Goal: Task Accomplishment & Management: Manage account settings

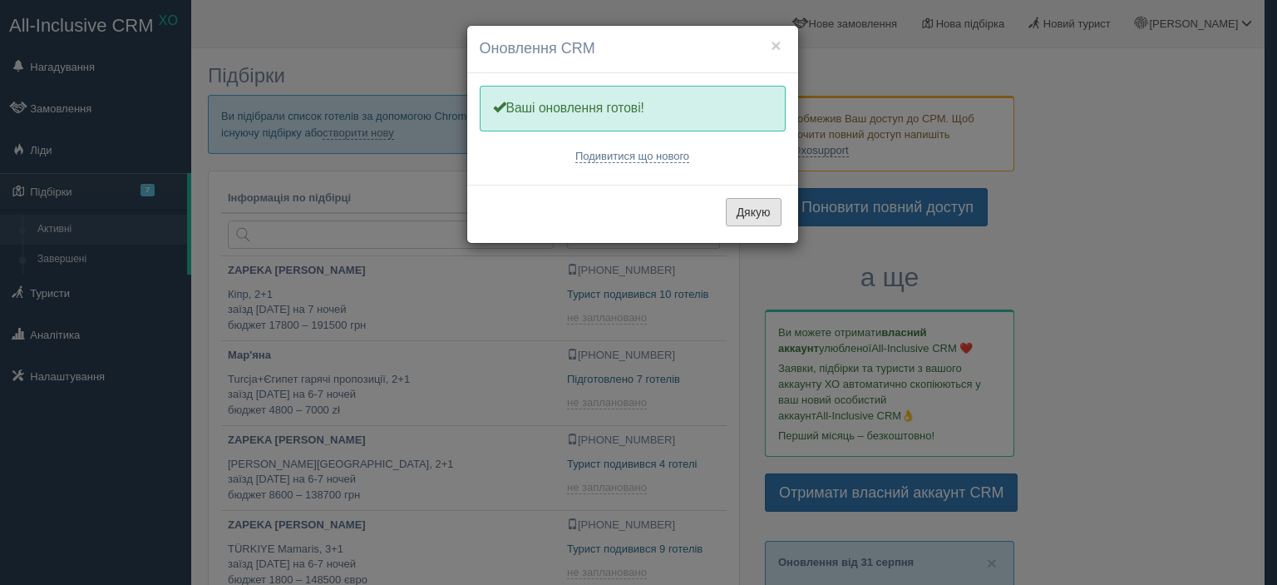
click at [752, 210] on button "Дякую" at bounding box center [754, 212] width 56 height 28
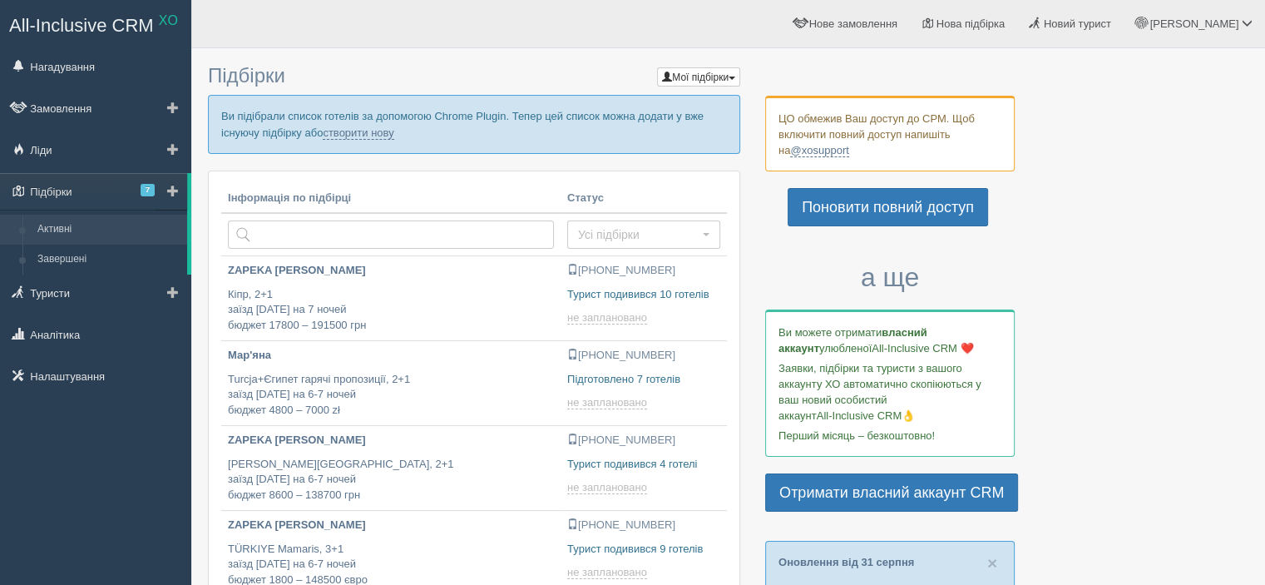
click at [161, 187] on link at bounding box center [171, 191] width 32 height 37
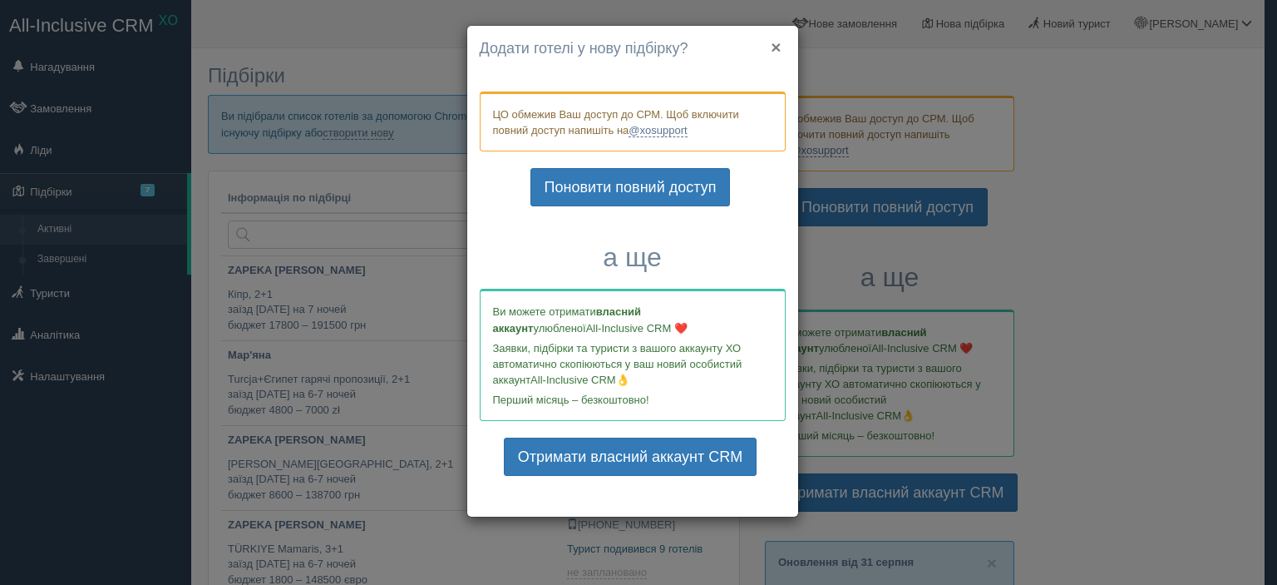
click at [776, 42] on button "×" at bounding box center [776, 46] width 10 height 17
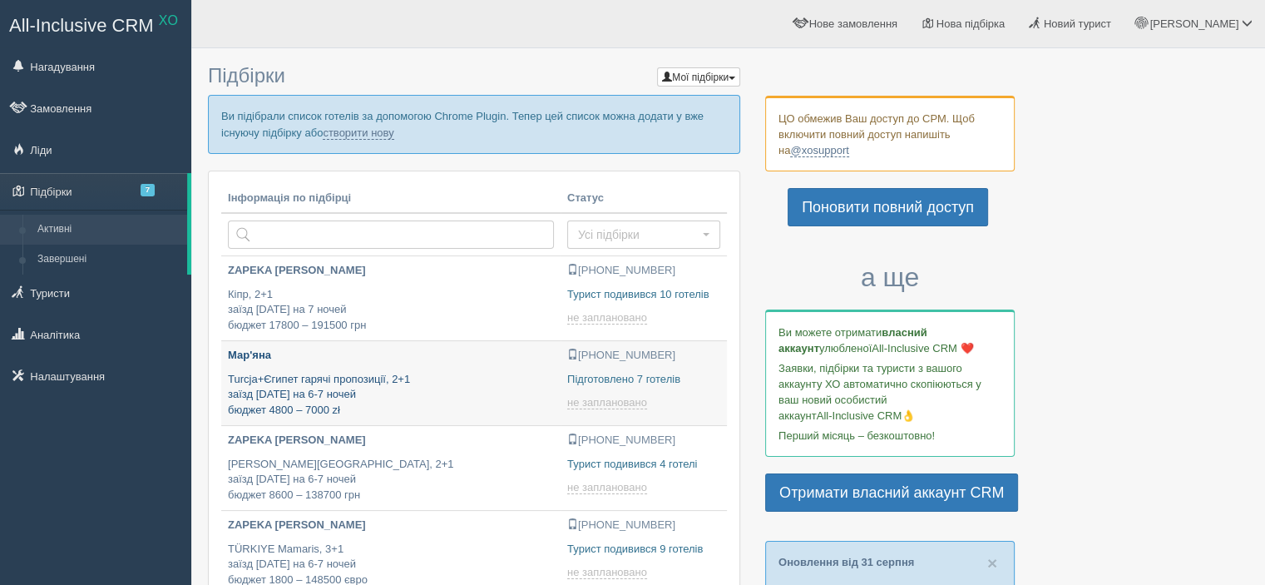
type input "2025-09-01 14:40"
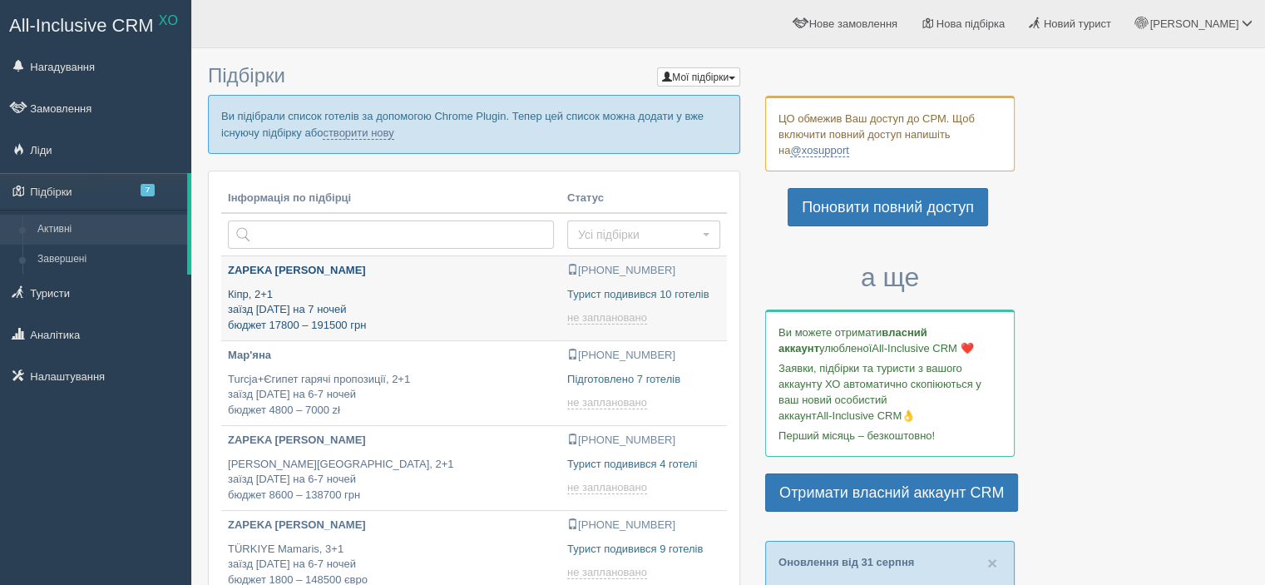
click at [395, 317] on p "Кіпр, 2+1 заїзд 13 вересня на 7 ночей бюджет 17800 – 191500 грн" at bounding box center [391, 310] width 326 height 47
type input "[DATE] 20:25"
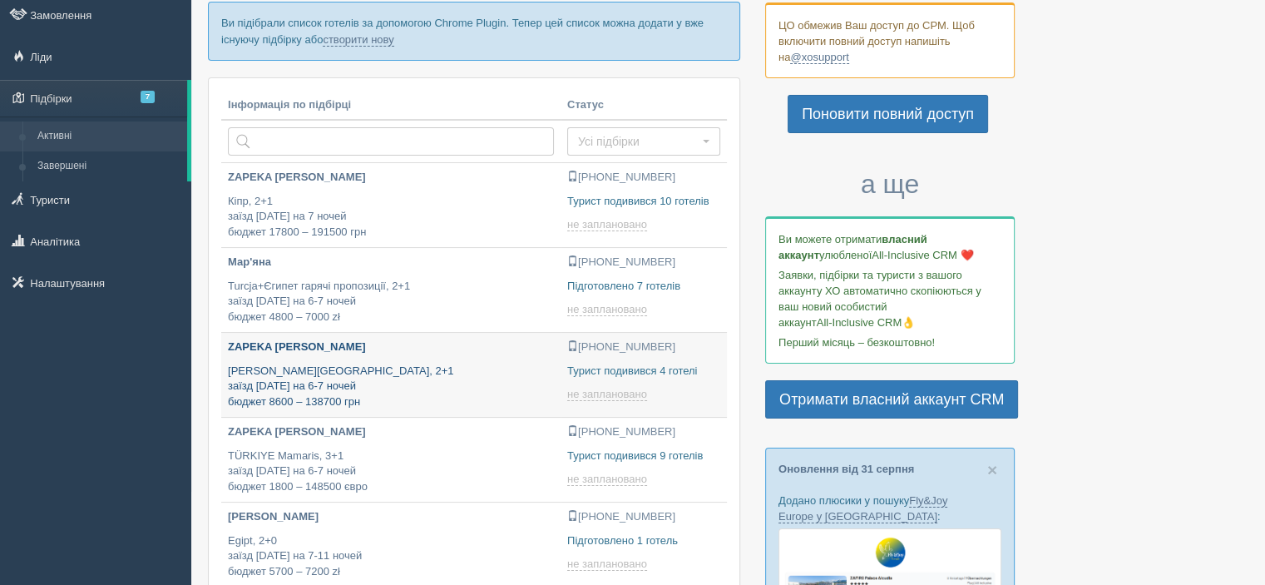
scroll to position [138, 0]
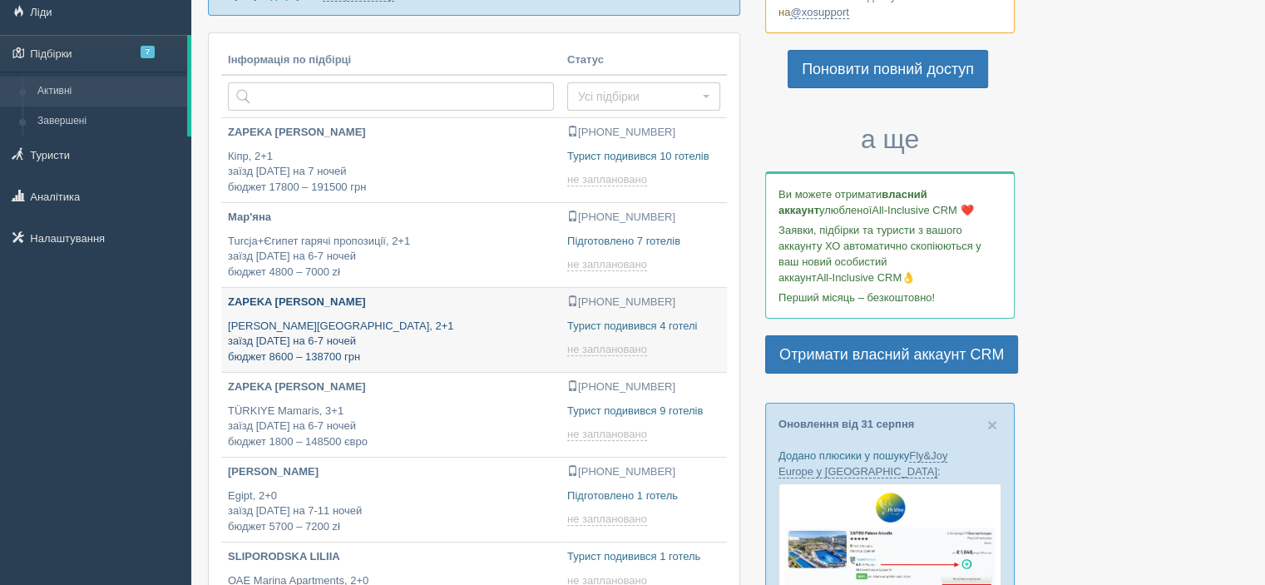
type input "2025-09-01 10:40"
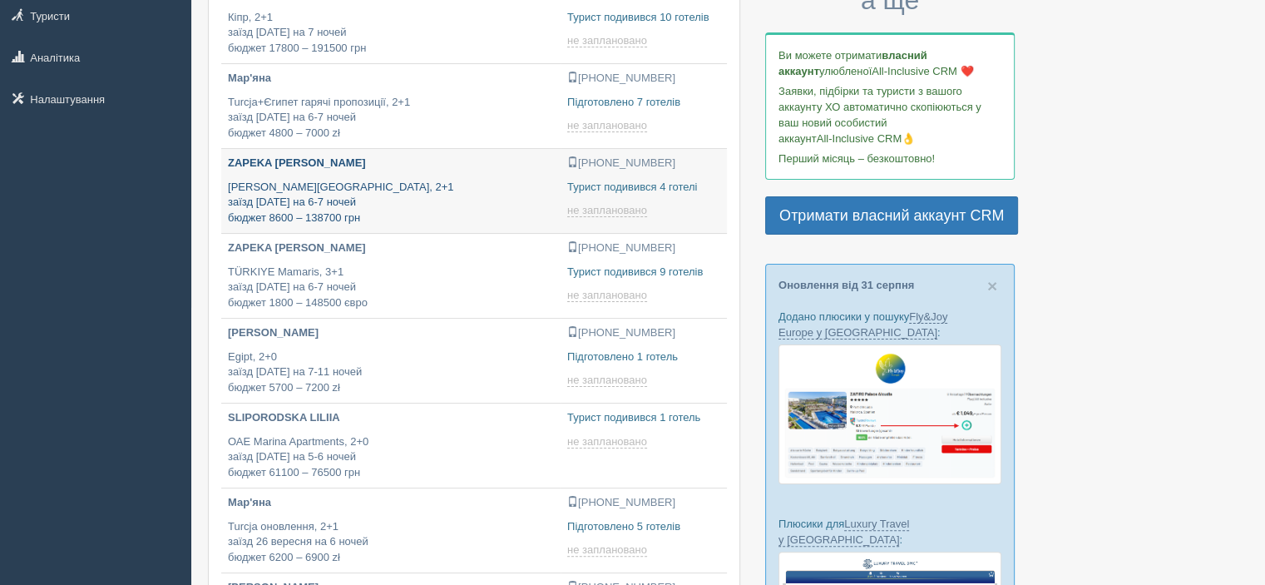
type input "2025-09-01 20:40"
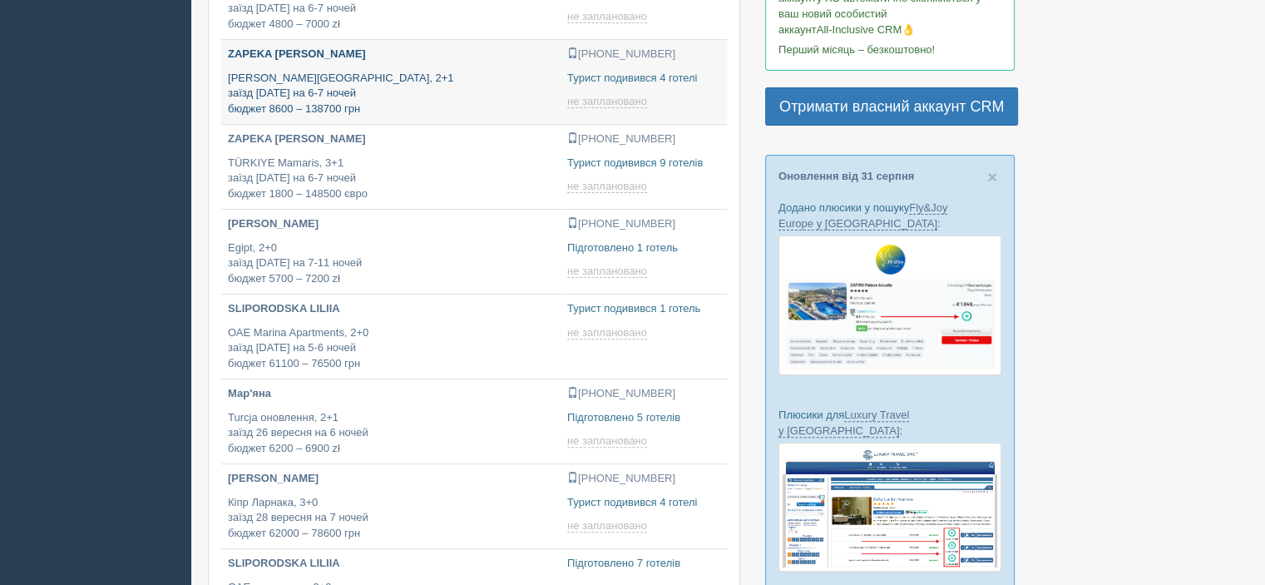
scroll to position [416, 0]
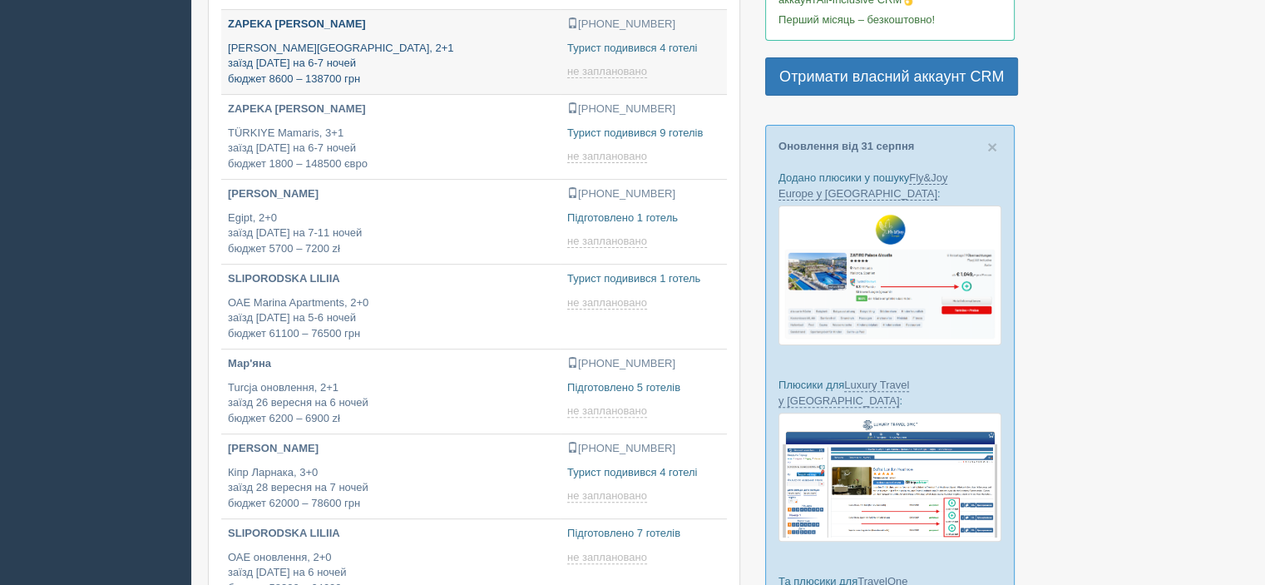
type input "2025-09-01 15:20"
type input "2025-09-01 15:05"
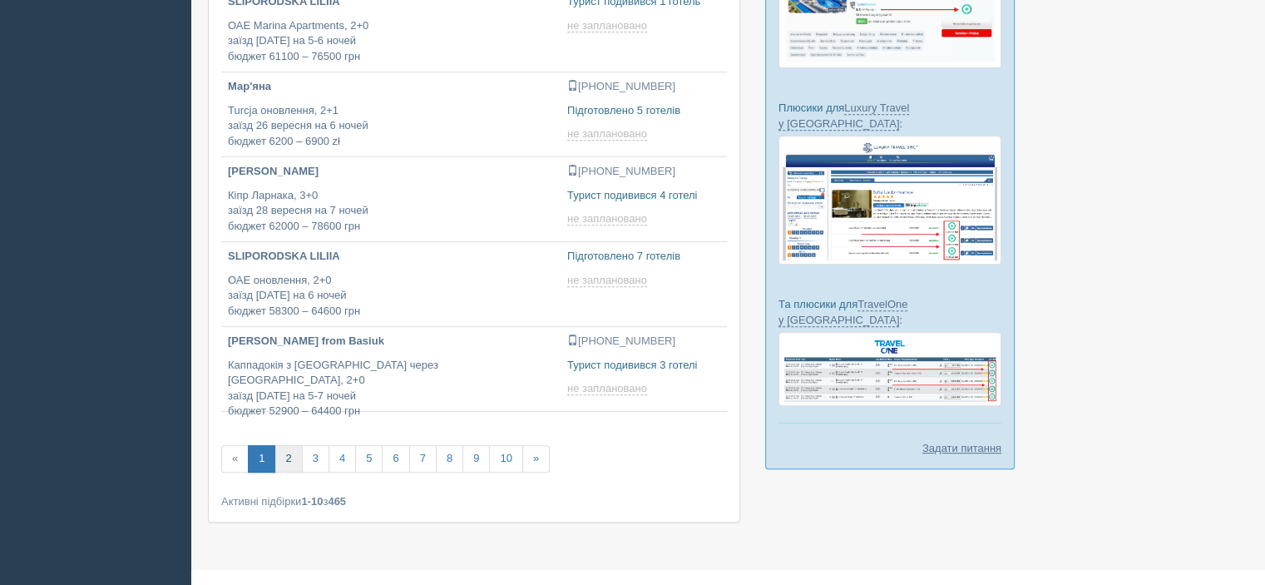
click at [281, 452] on link "2" at bounding box center [287, 458] width 27 height 27
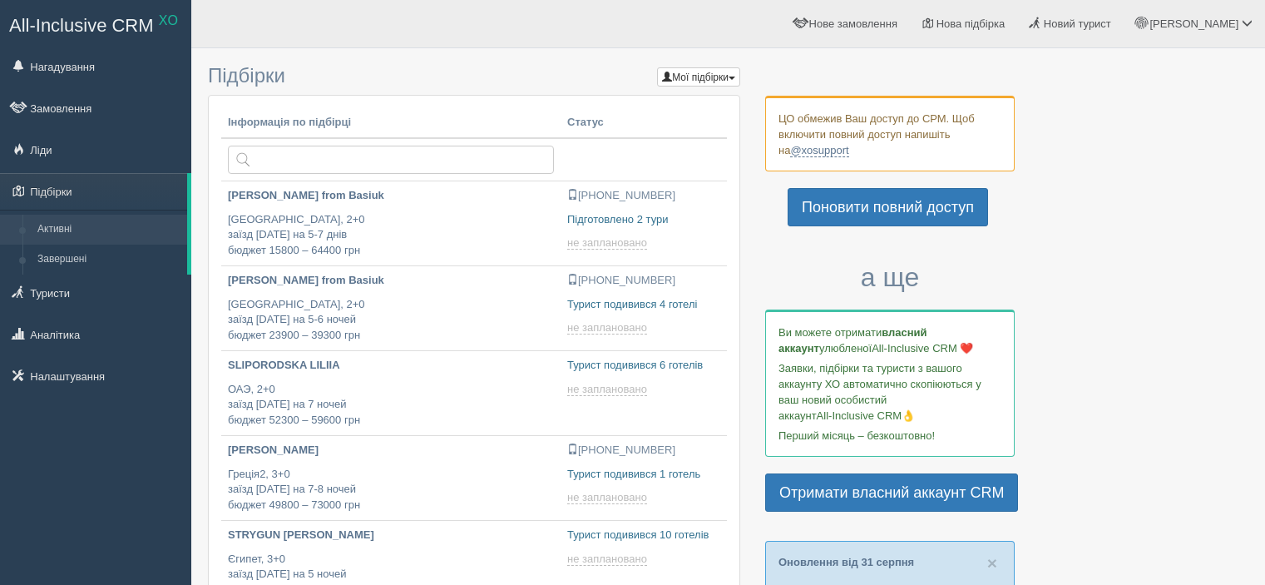
type input "2025-09-01 17:40"
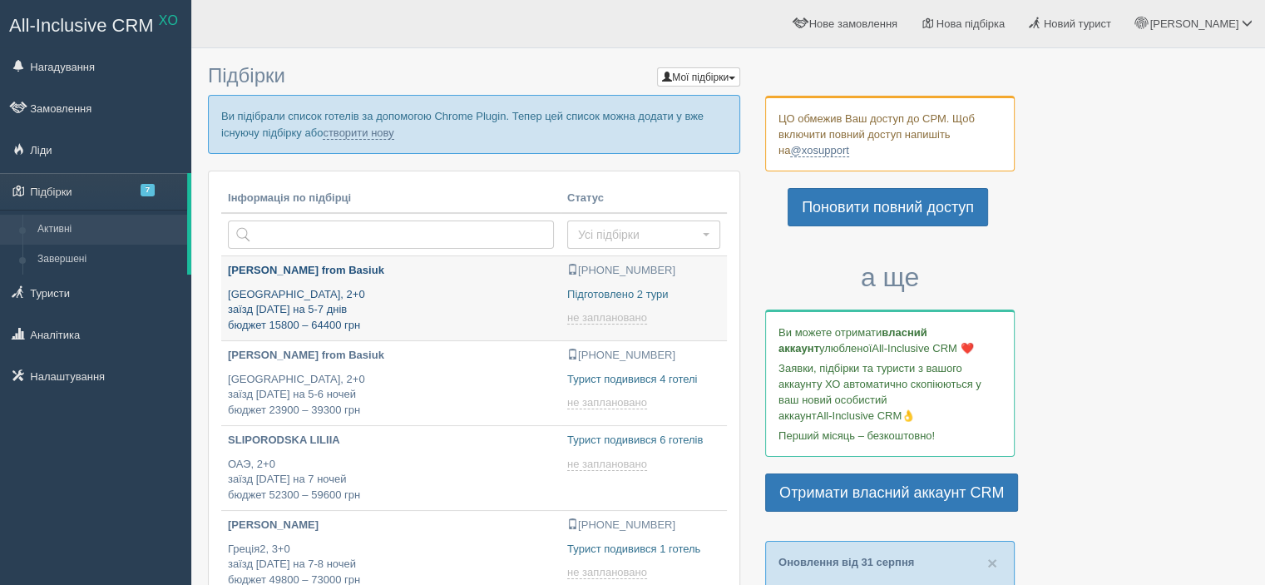
type input "2025-09-01 14:35"
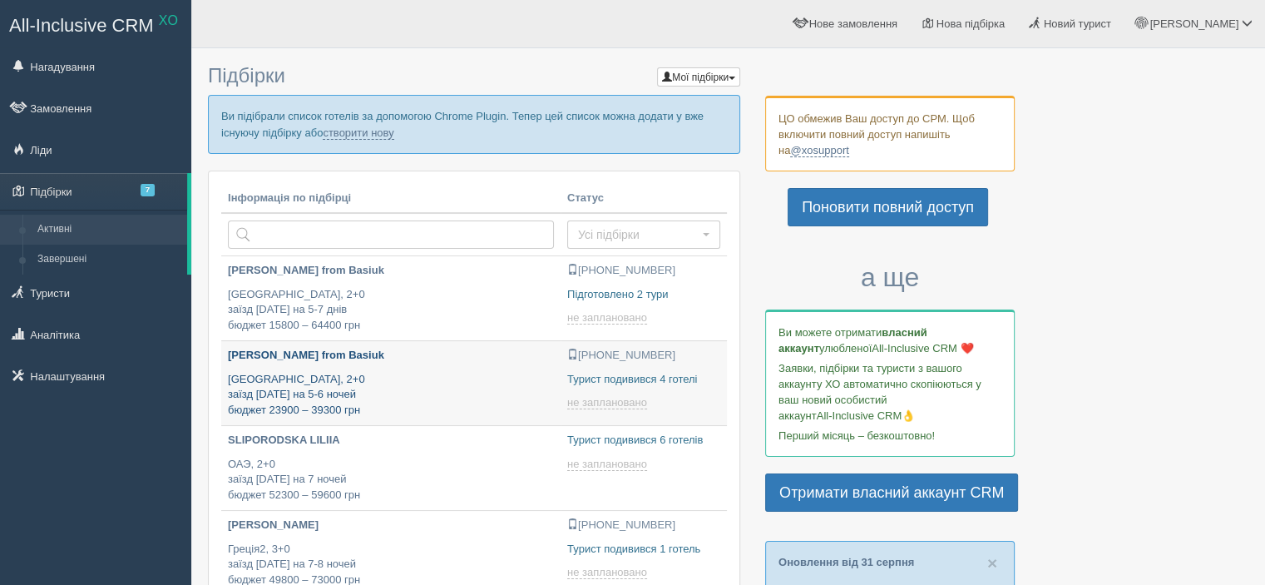
type input "2025-09-01 13:10"
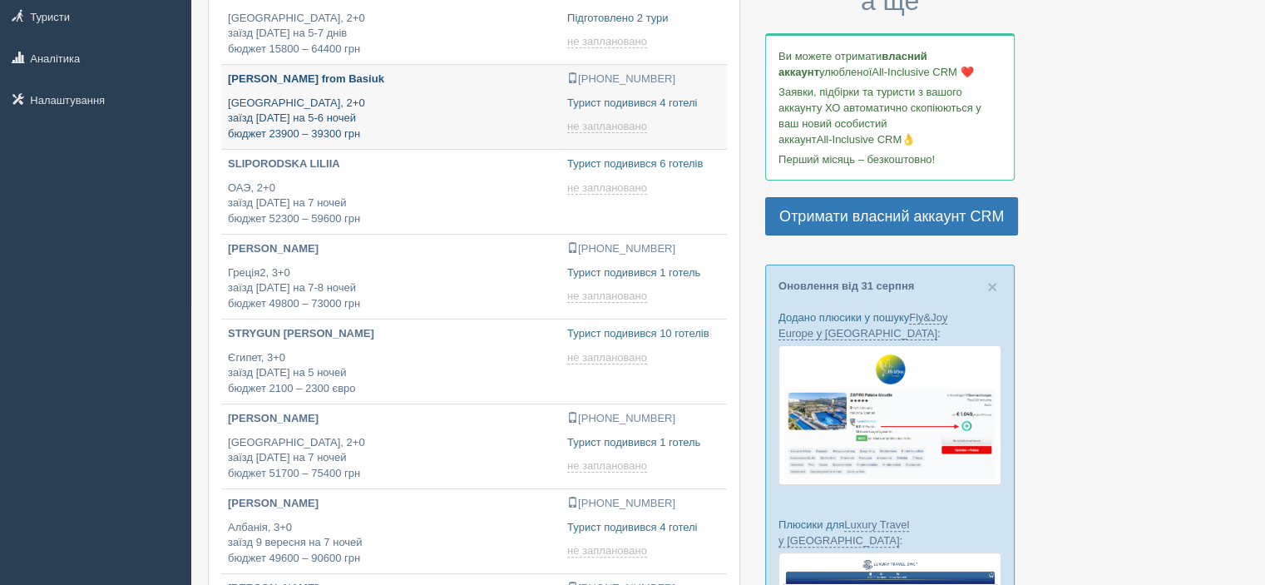
scroll to position [277, 0]
type input "2025-09-01 11:05"
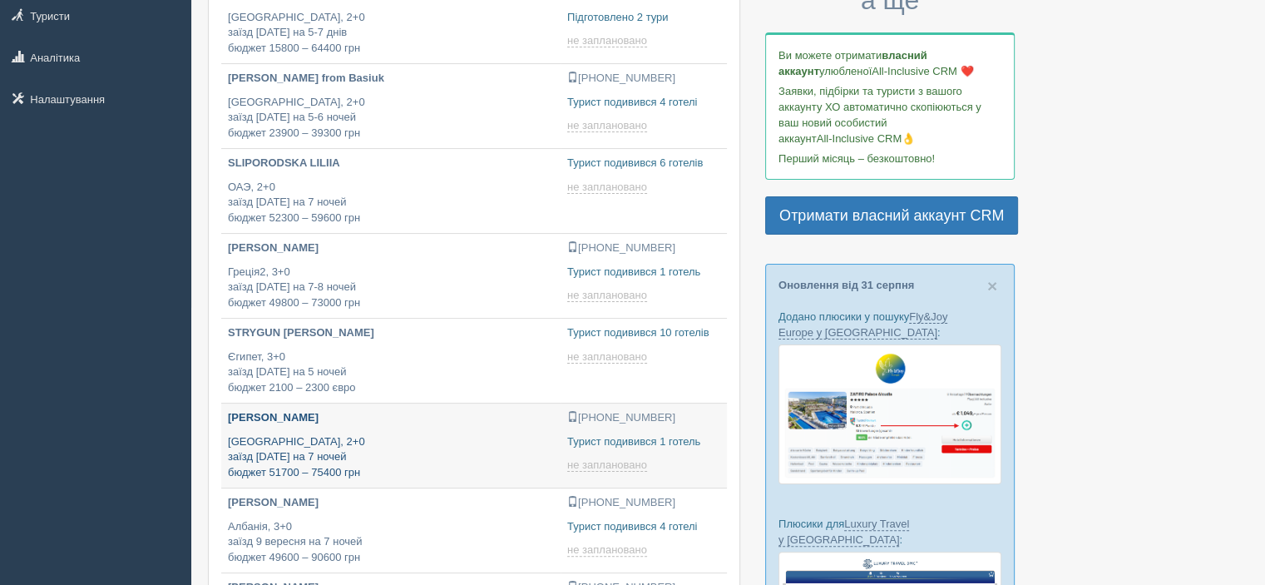
click at [383, 452] on p "Туреччина, 2+0 заїзд 17 вересня на 7 ночей бюджет 51700 – 75400 грн" at bounding box center [391, 457] width 326 height 47
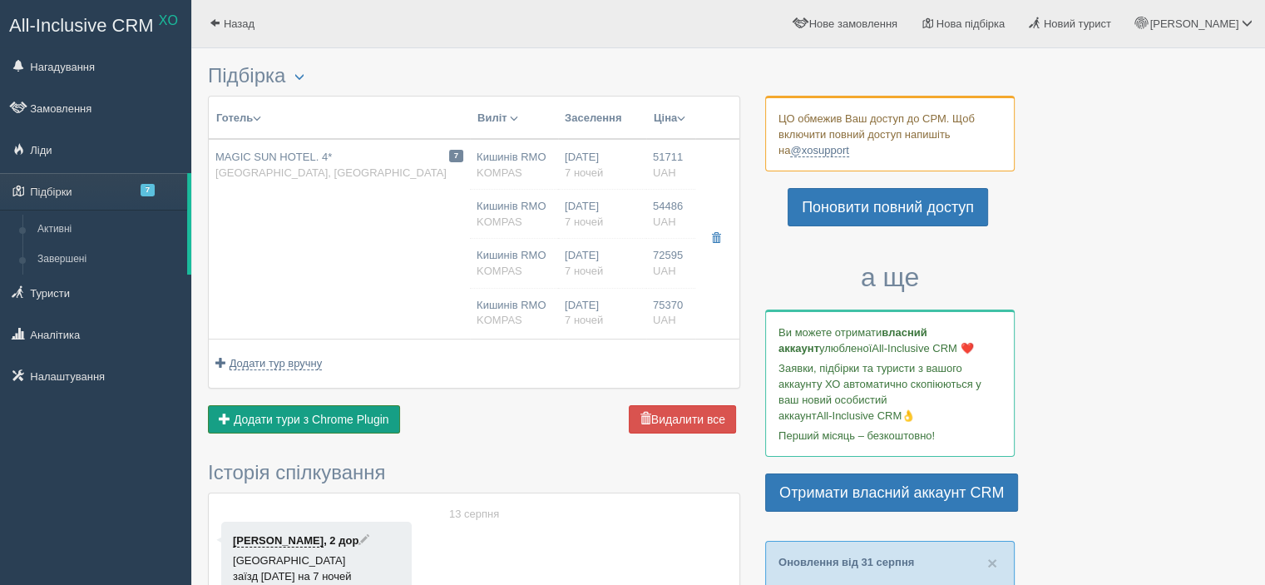
click at [359, 417] on span "Додати тури з Chrome Plugin" at bounding box center [312, 419] width 156 height 13
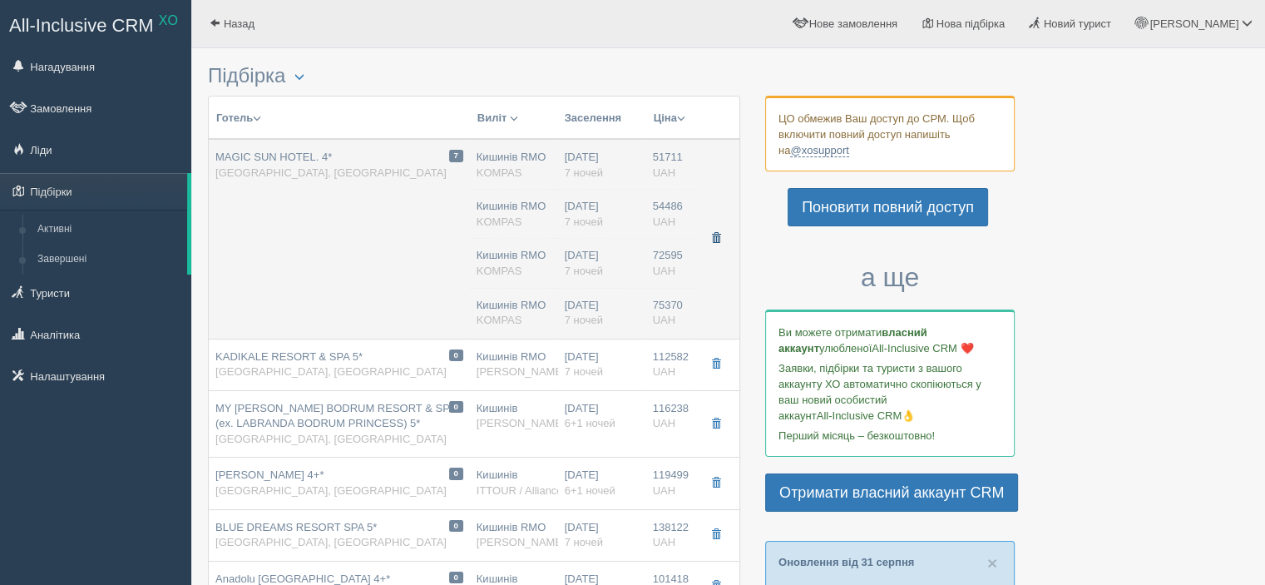
click at [724, 238] on button "button" at bounding box center [716, 238] width 28 height 25
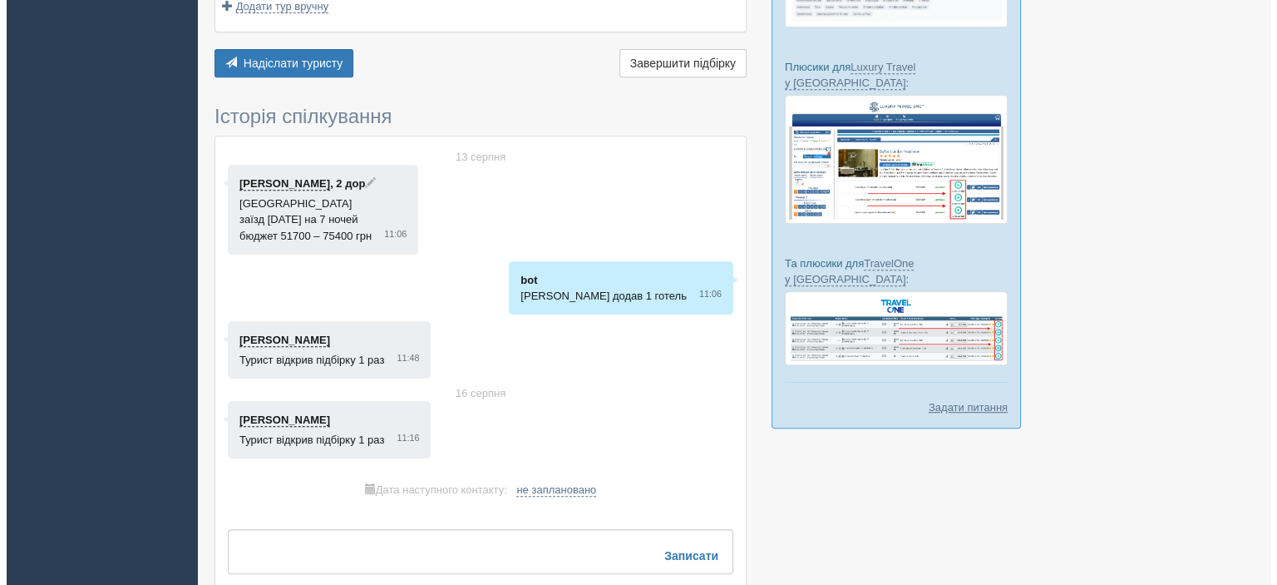
scroll to position [685, 0]
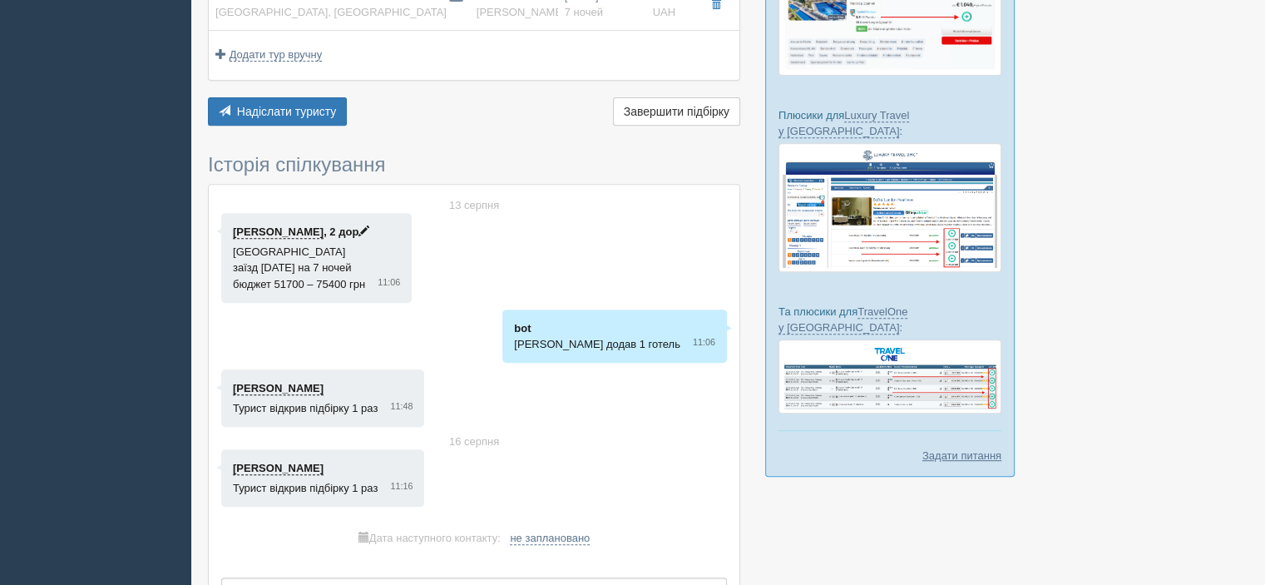
click at [358, 229] on span at bounding box center [363, 230] width 11 height 11
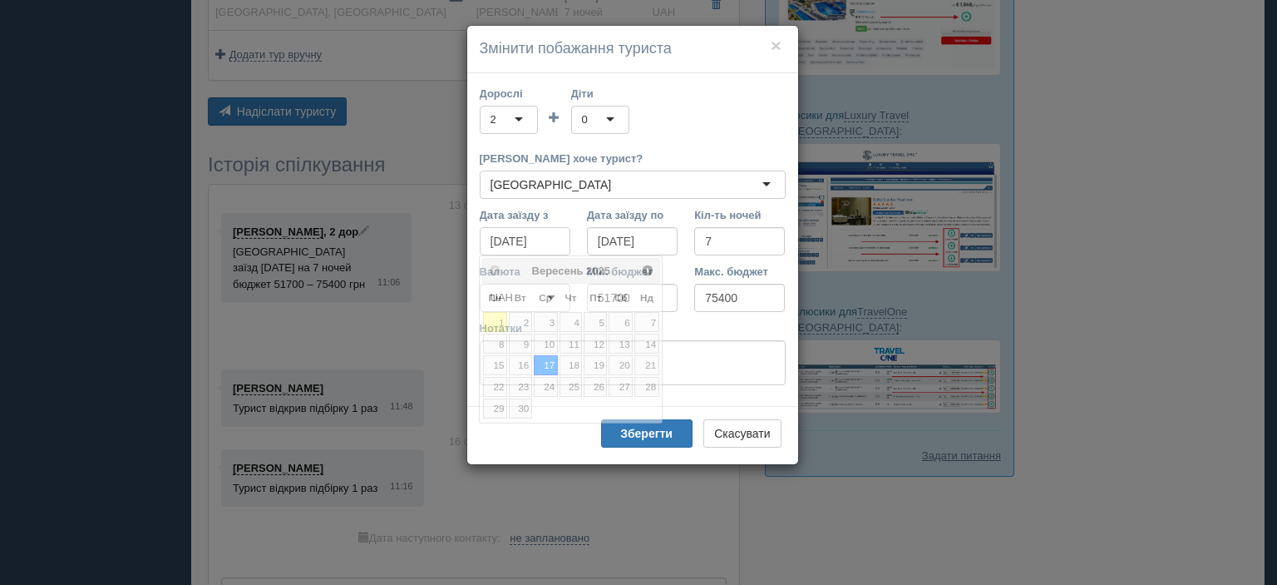
click at [551, 241] on input "[DATE]" at bounding box center [525, 241] width 91 height 28
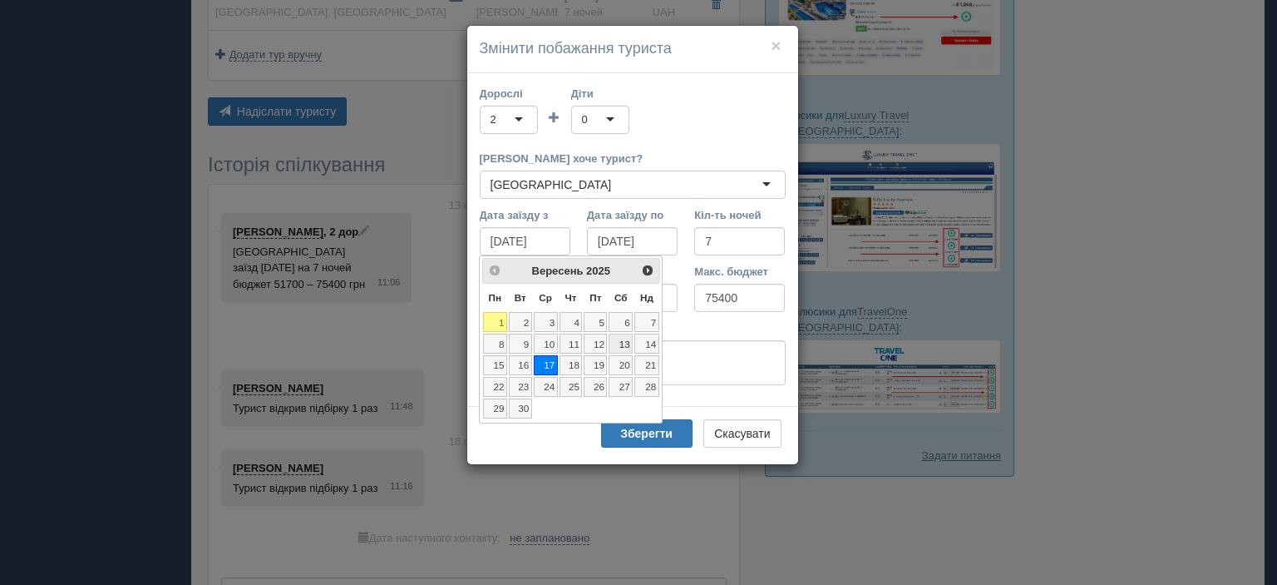
click at [614, 342] on link "13" at bounding box center [621, 344] width 24 height 20
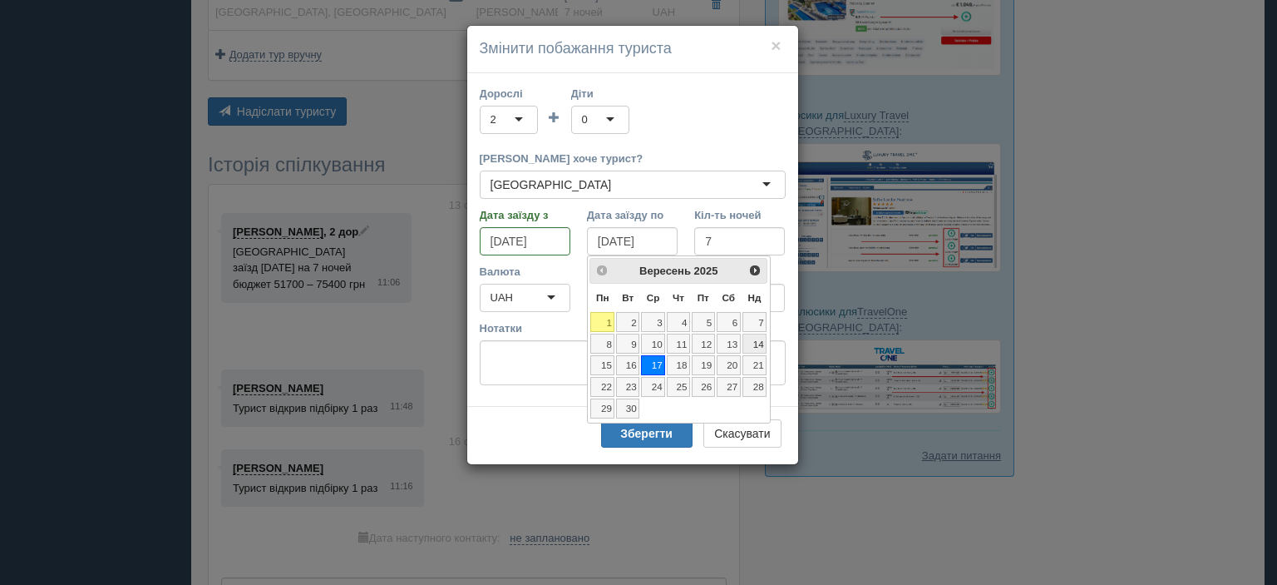
click at [753, 339] on link "14" at bounding box center [755, 344] width 25 height 20
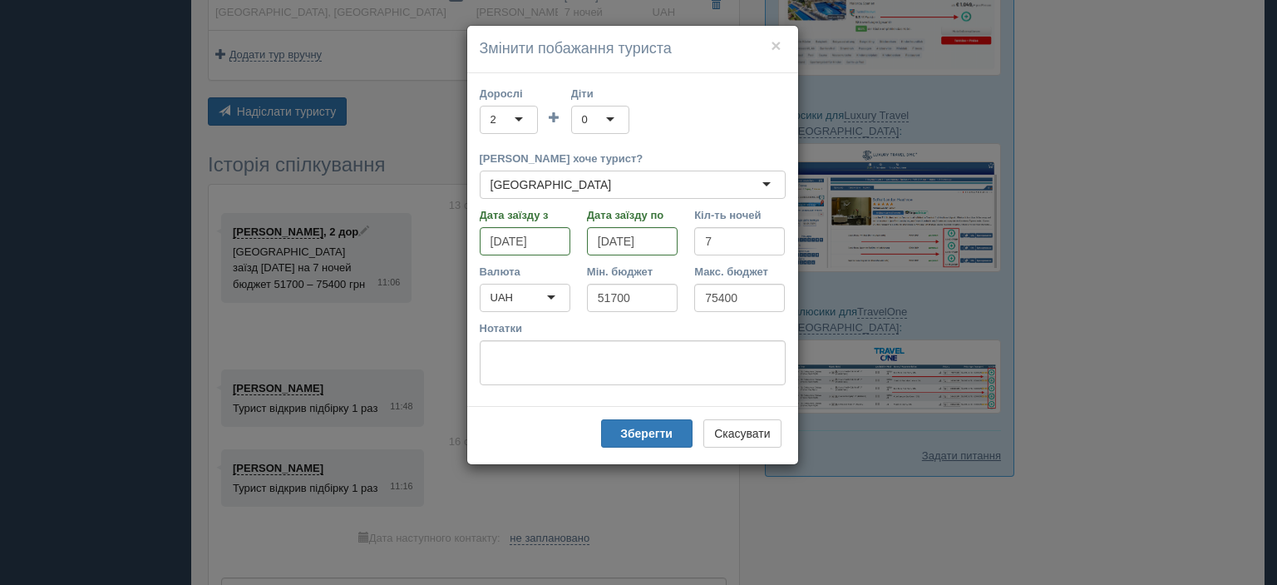
click at [600, 119] on div "0" at bounding box center [600, 120] width 58 height 28
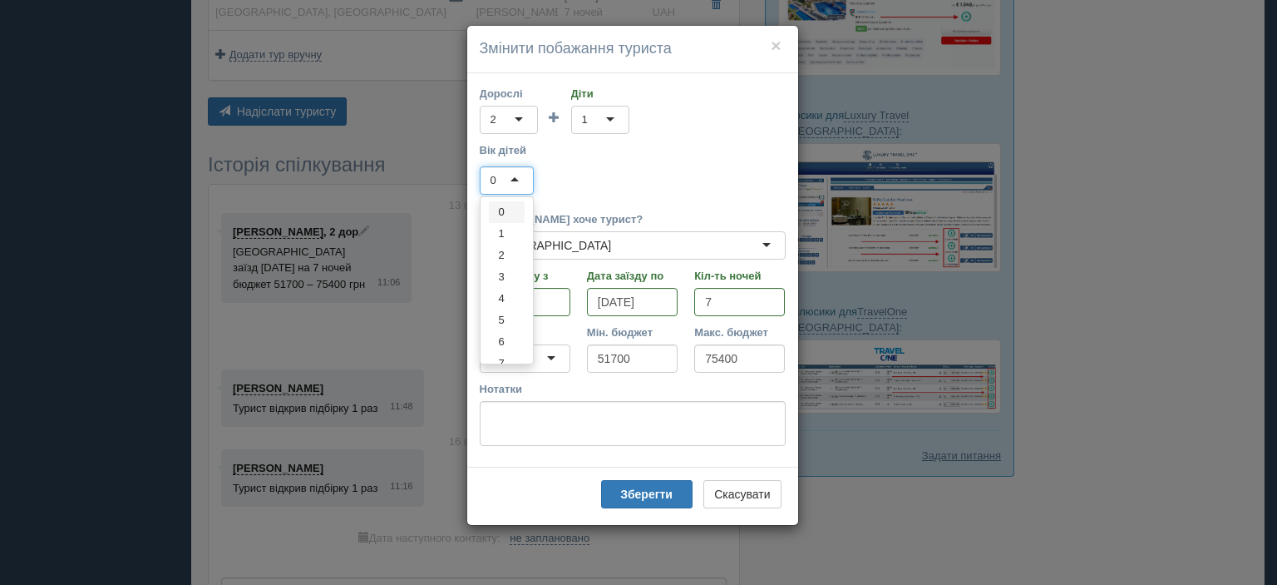
click at [529, 177] on div "0" at bounding box center [507, 180] width 54 height 28
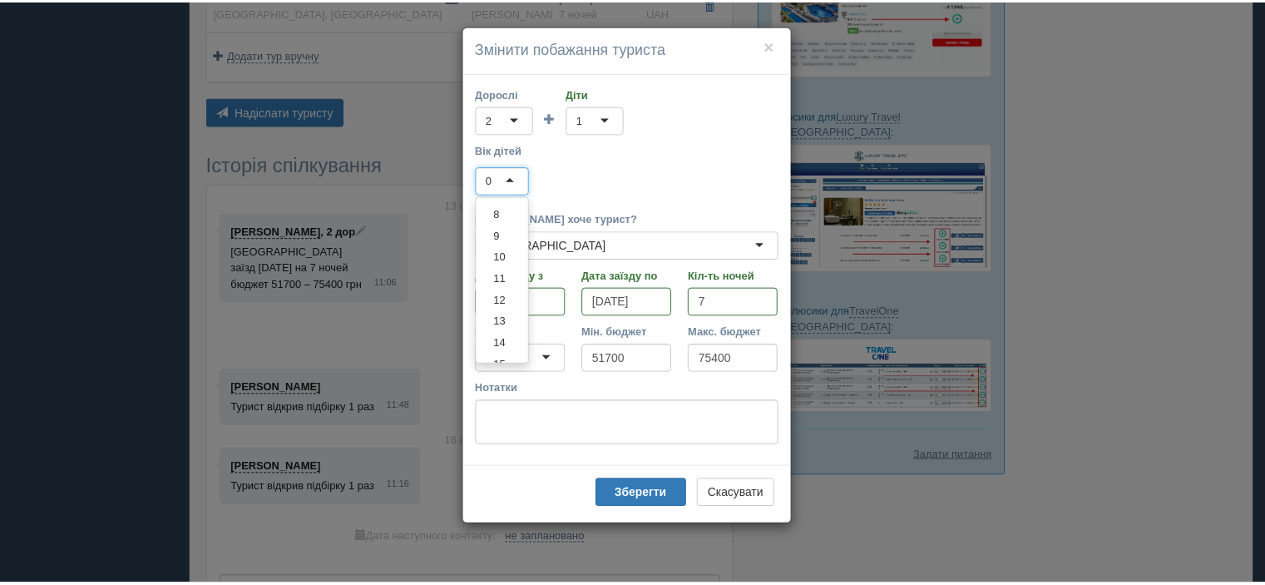
scroll to position [231, 0]
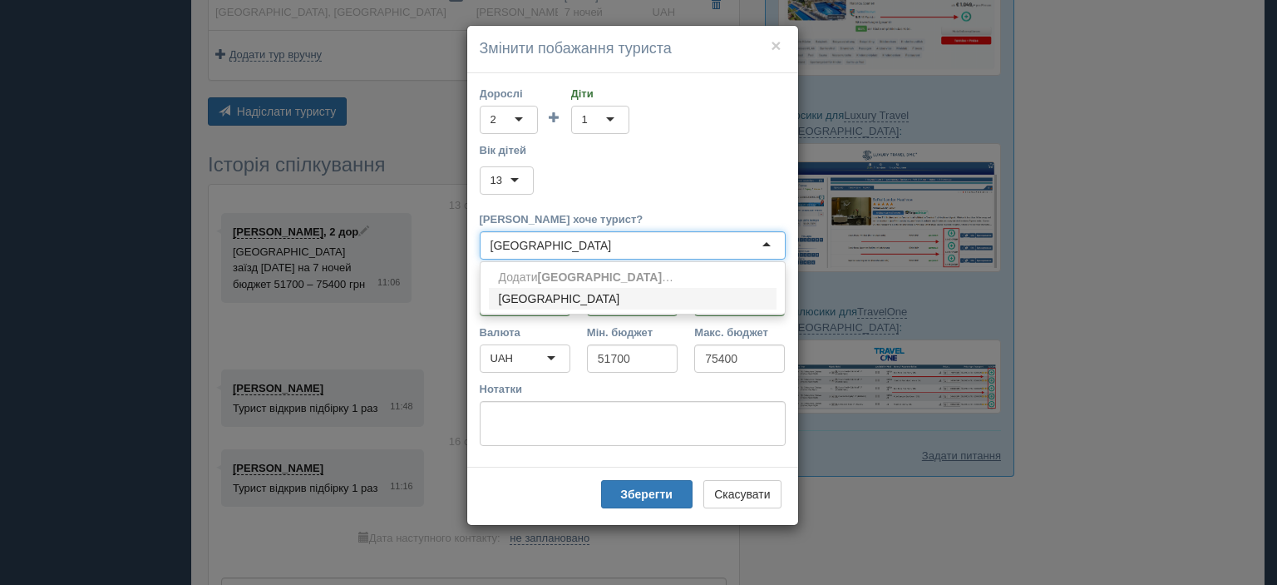
click at [569, 237] on div "[GEOGRAPHIC_DATA]" at bounding box center [633, 245] width 306 height 28
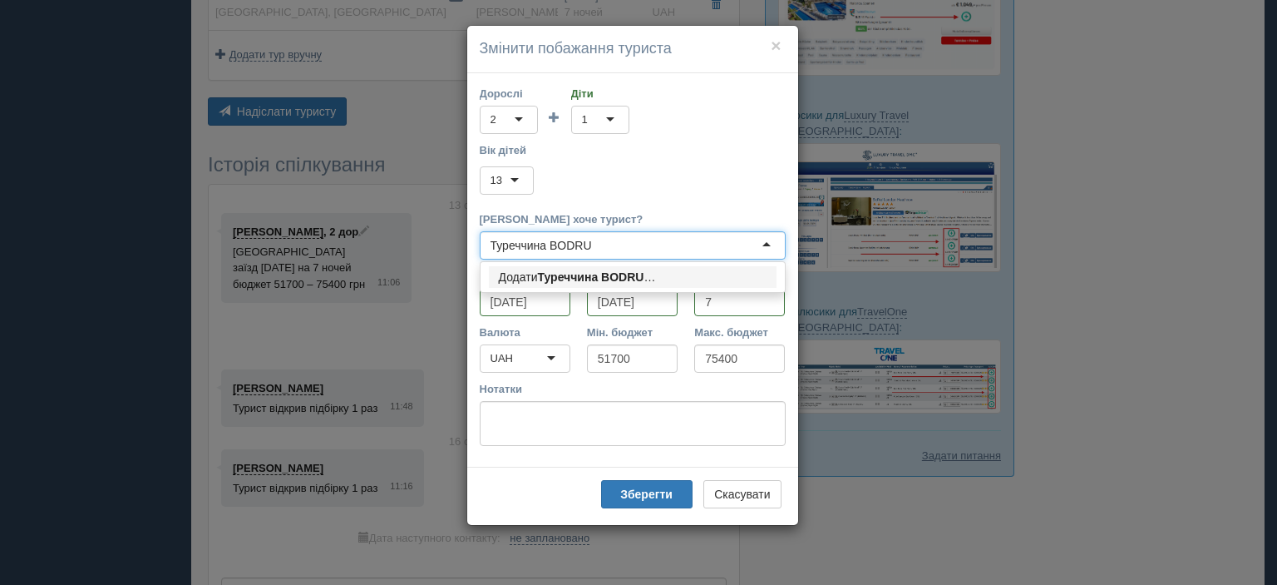
type input "Туреччина BODRUM"
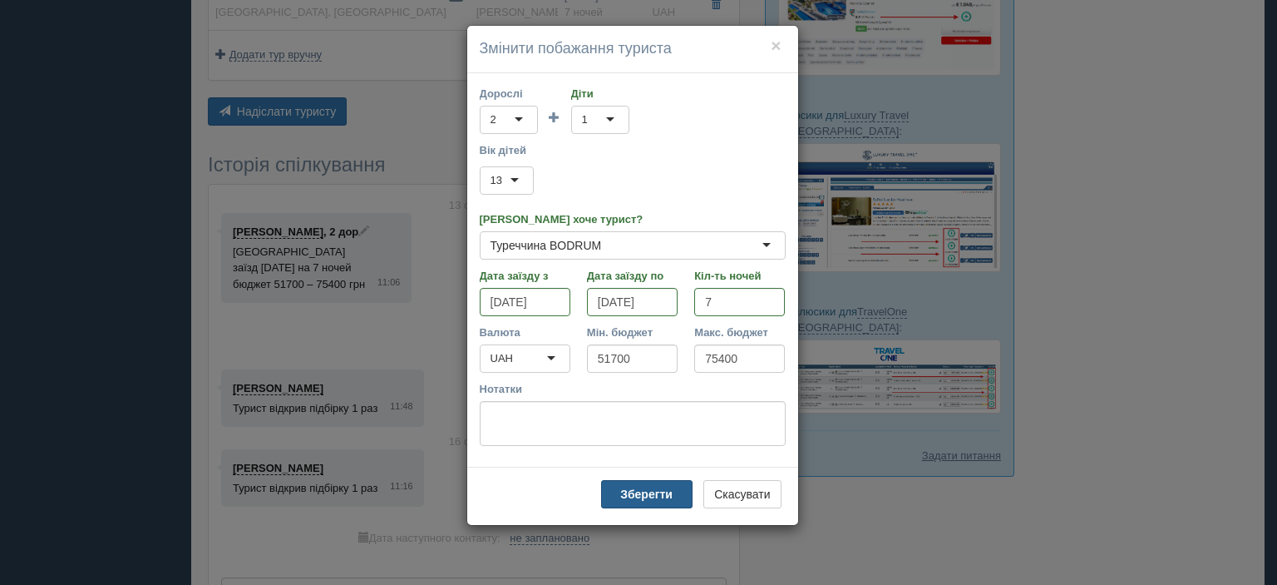
click at [662, 492] on b "Зберегти" at bounding box center [646, 493] width 52 height 13
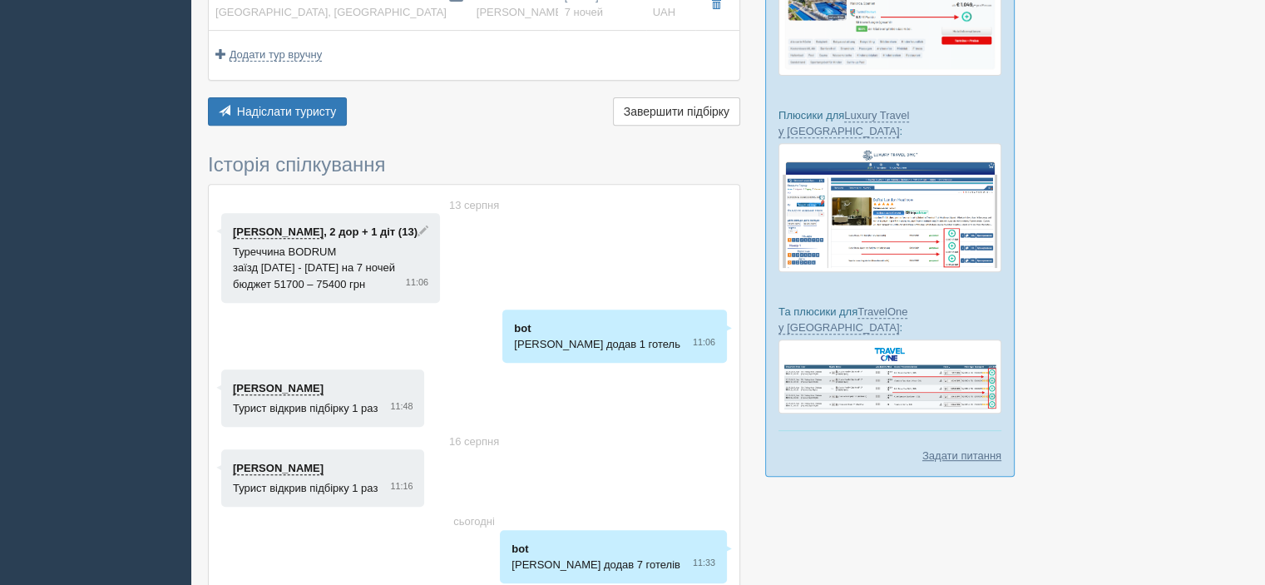
click at [281, 225] on link "[PERSON_NAME]" at bounding box center [278, 231] width 91 height 13
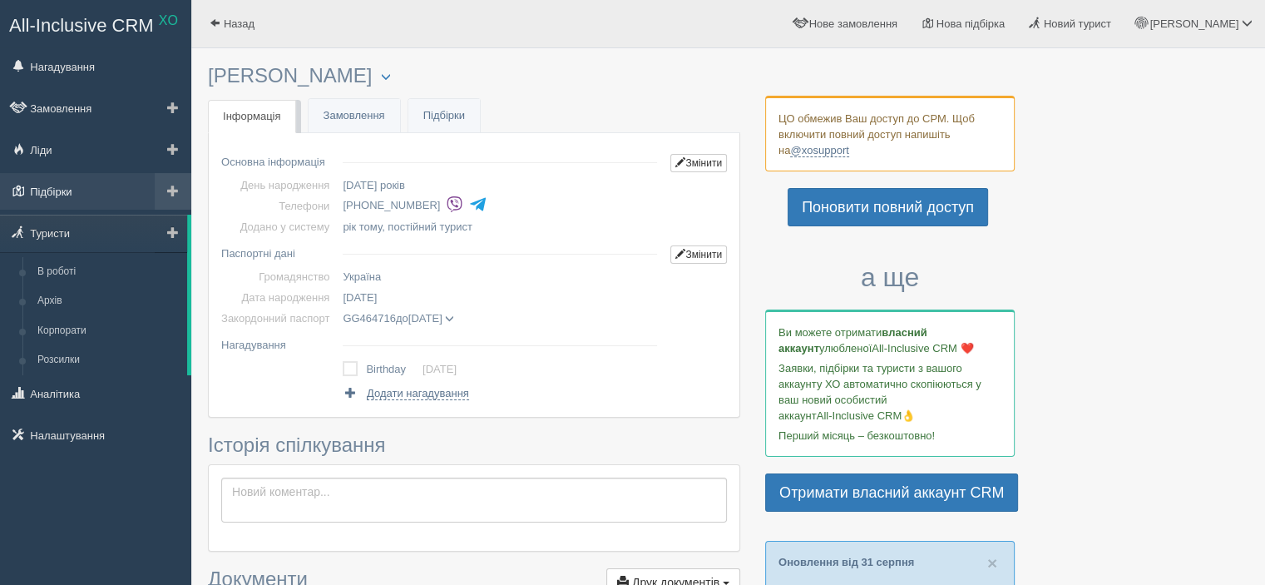
click at [61, 191] on link "Підбірки" at bounding box center [95, 191] width 191 height 37
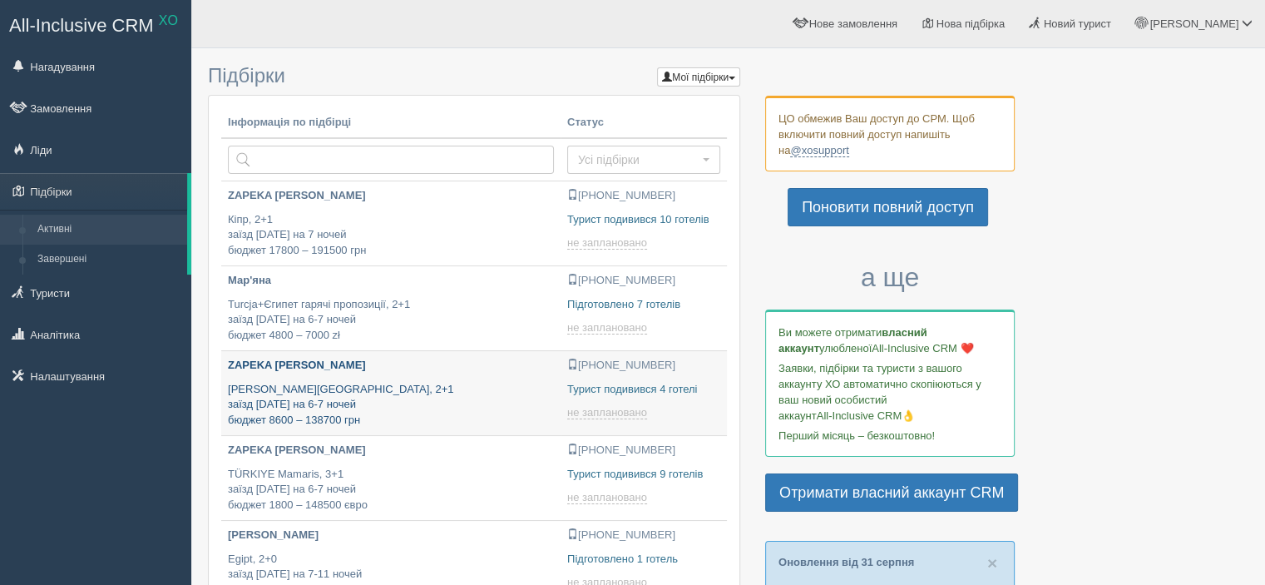
type input "[DATE] 20:25"
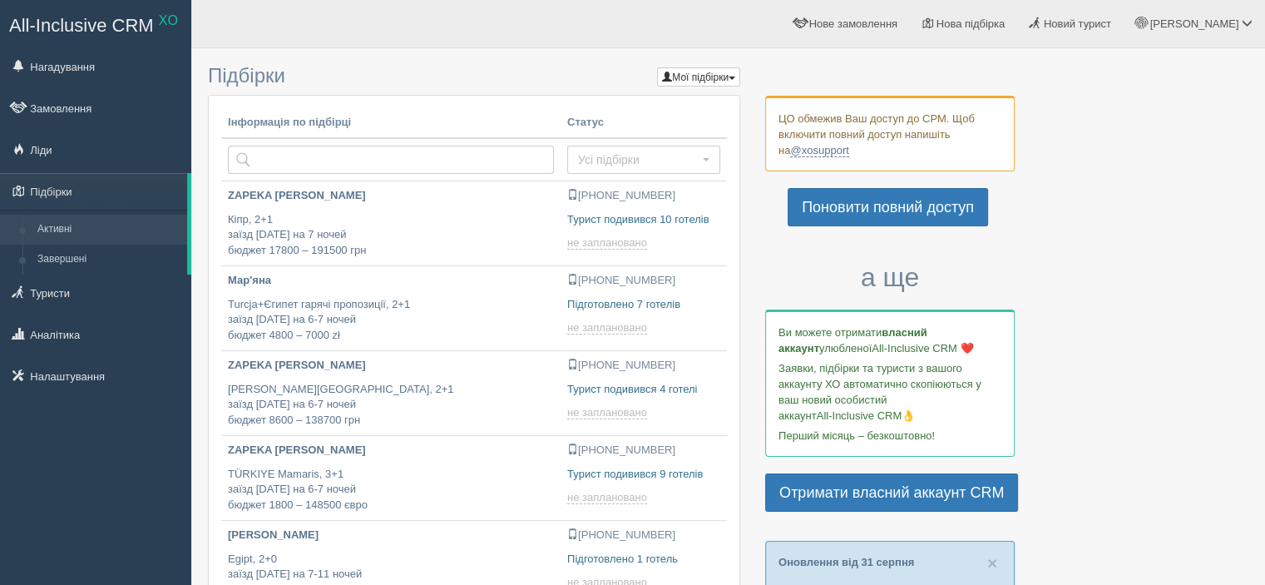
type input "[DATE] 15:45"
type input "[DATE] 15:20"
type input "[DATE] 15:05"
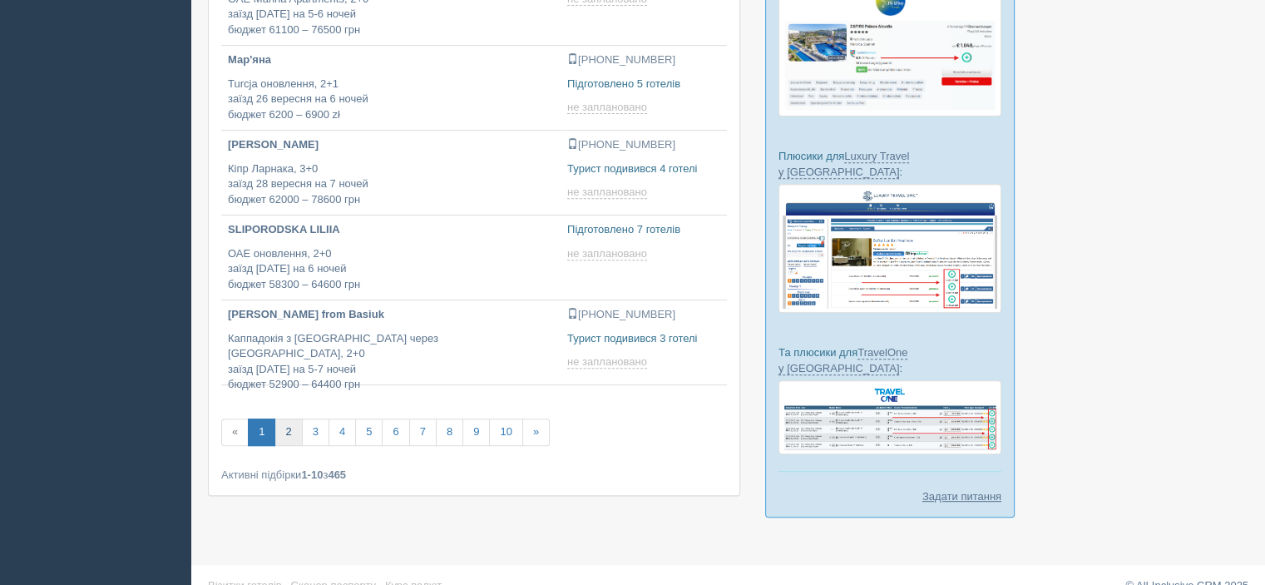
click at [292, 422] on link "2" at bounding box center [287, 431] width 27 height 27
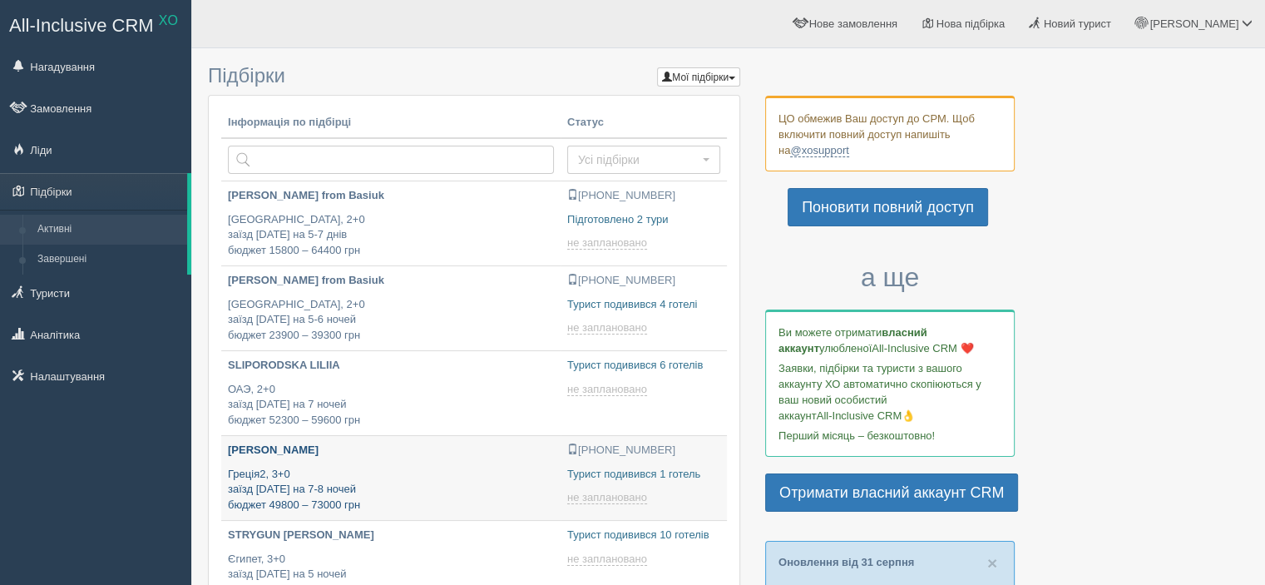
type input "[DATE] 13:05"
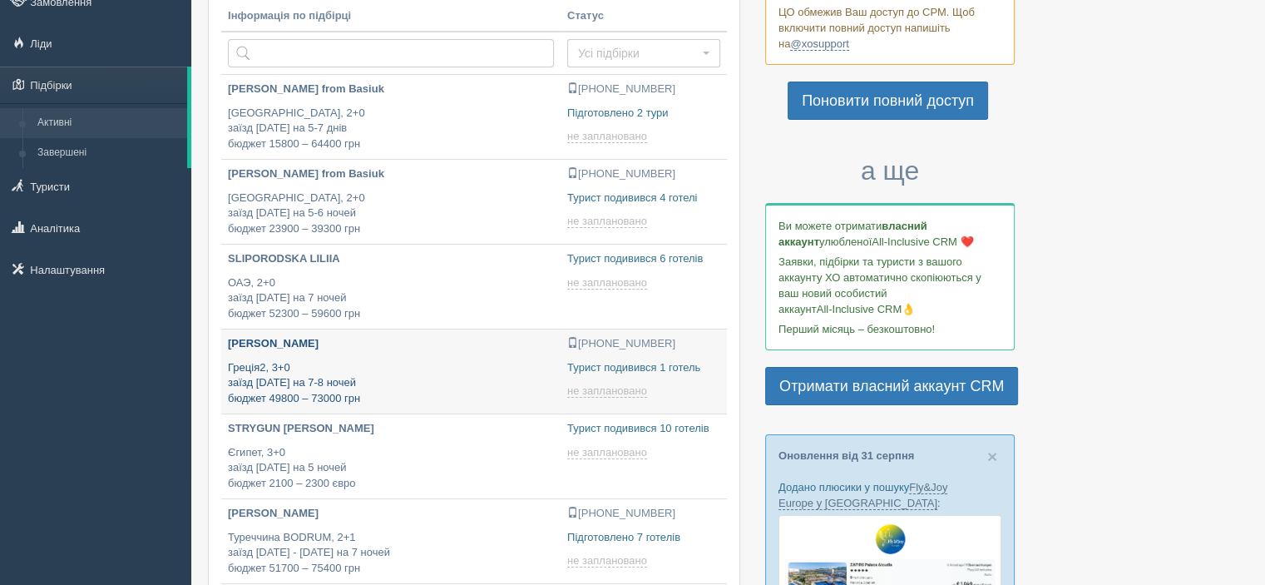
scroll to position [138, 0]
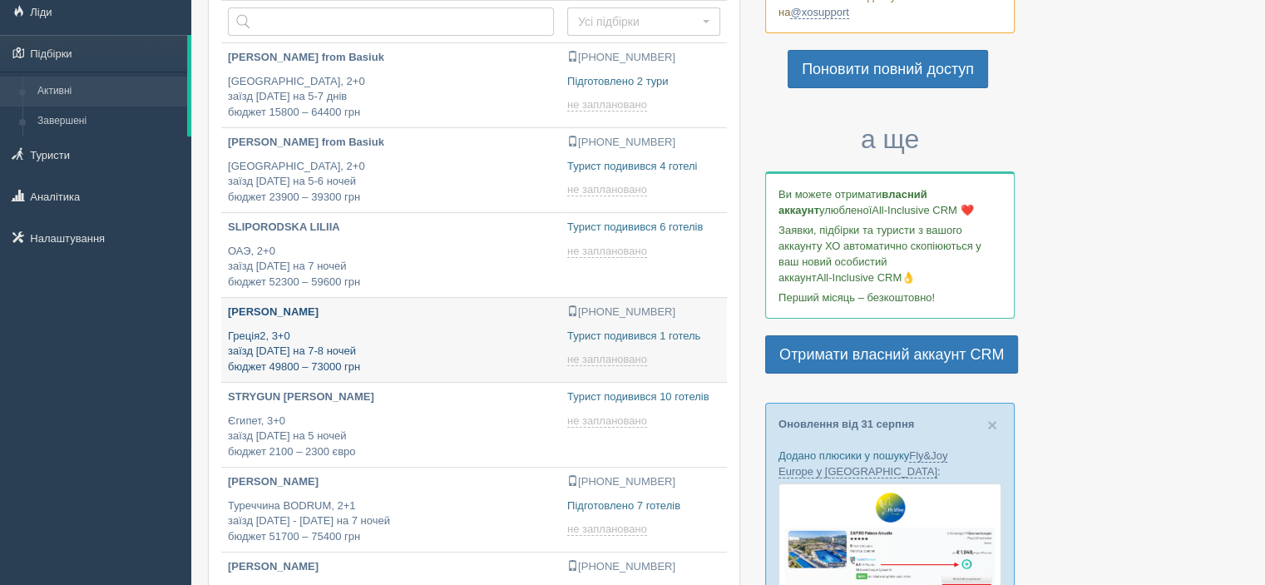
type input "[DATE] 11:05"
click at [462, 487] on p "[PERSON_NAME]" at bounding box center [391, 482] width 326 height 16
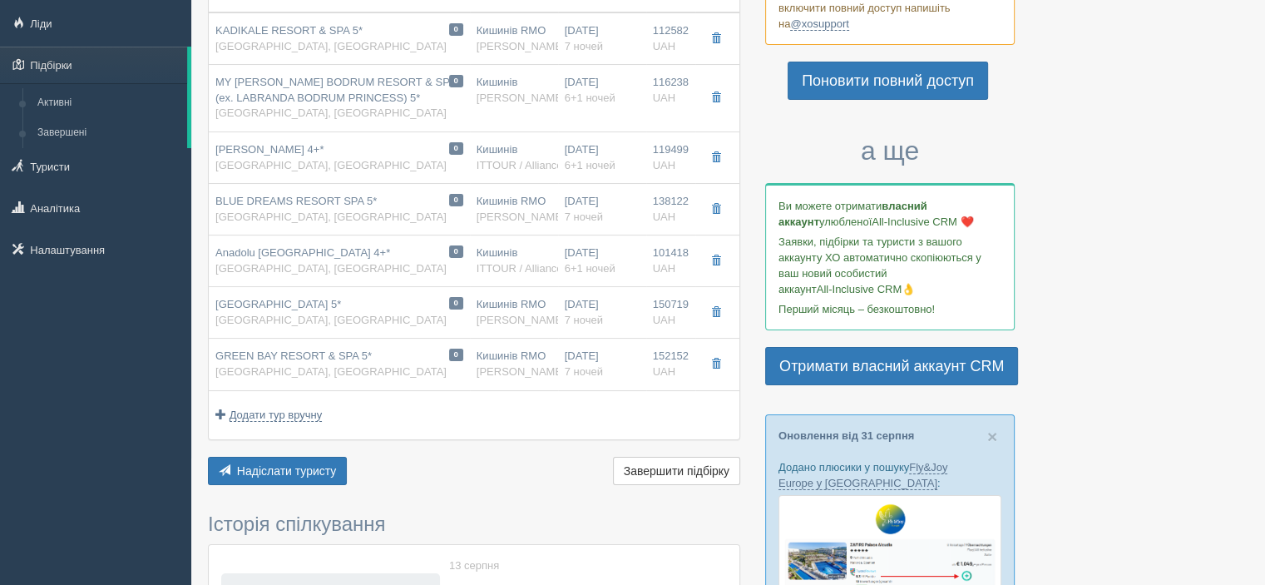
scroll to position [138, 0]
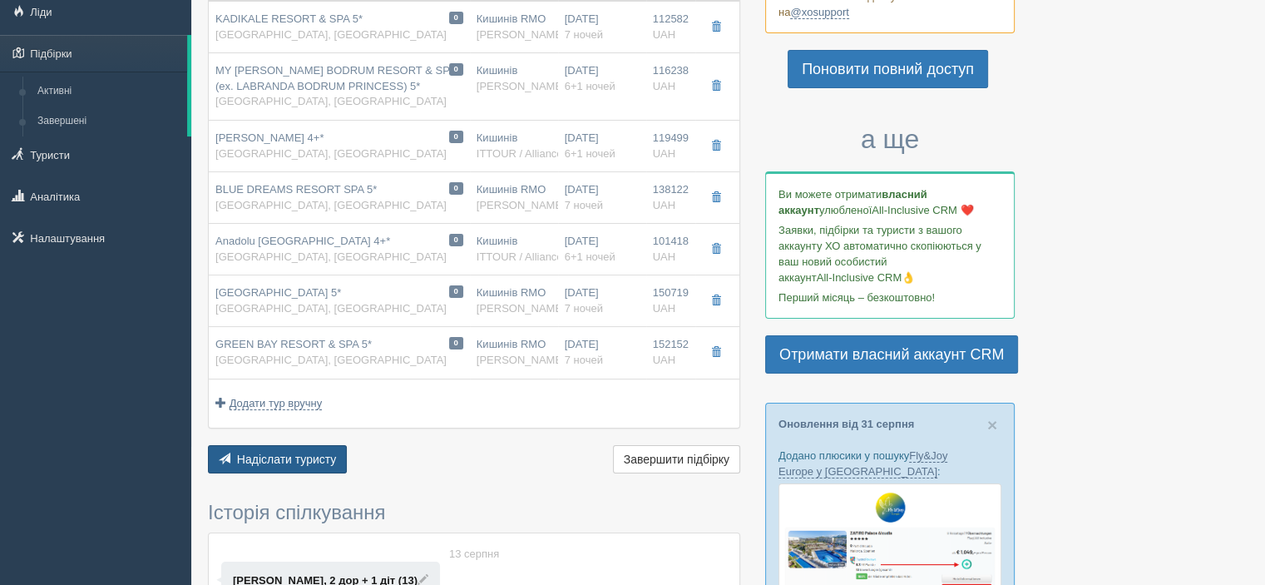
click at [269, 457] on span "Надіслати туристу" at bounding box center [287, 458] width 100 height 13
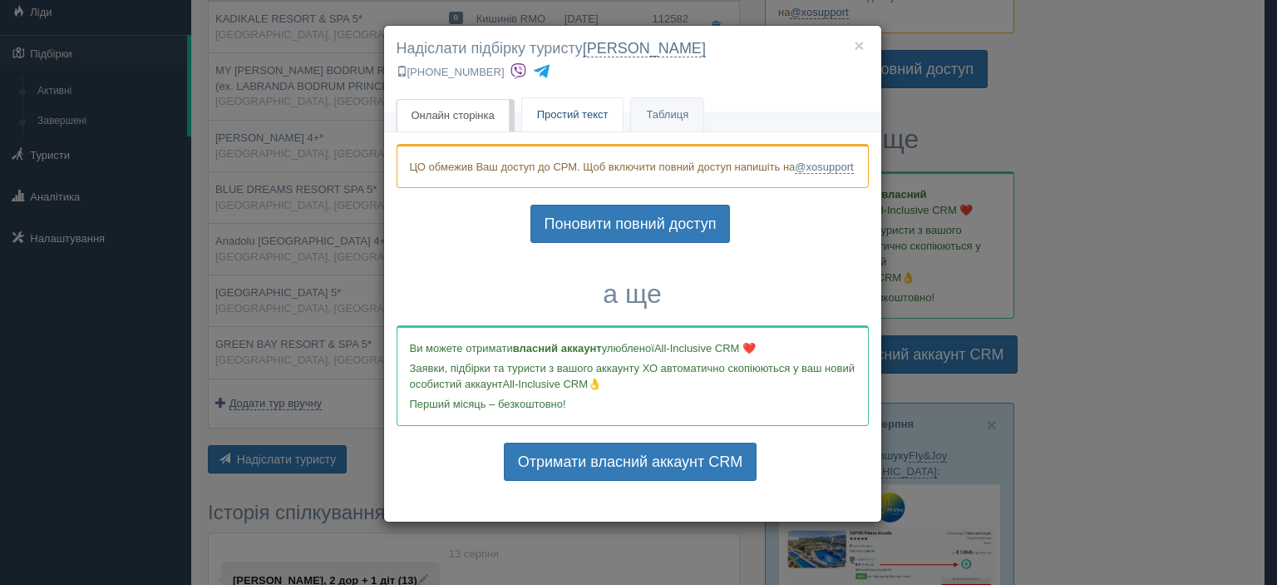
click at [590, 111] on span "Простий текст" at bounding box center [573, 114] width 72 height 12
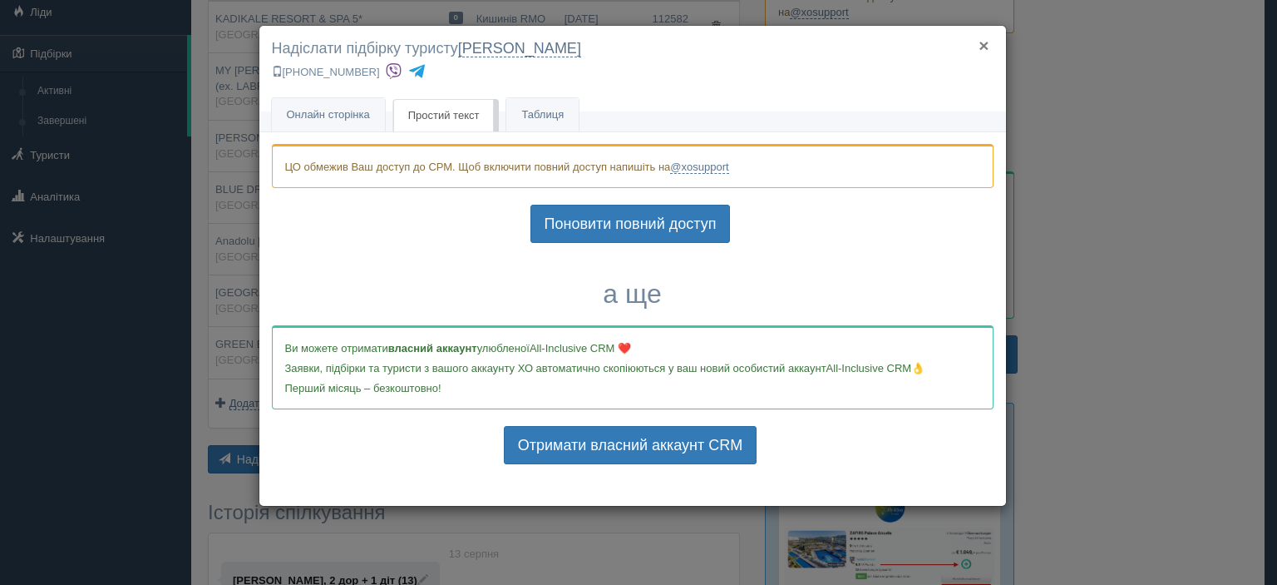
click at [989, 42] on button "×" at bounding box center [984, 45] width 10 height 17
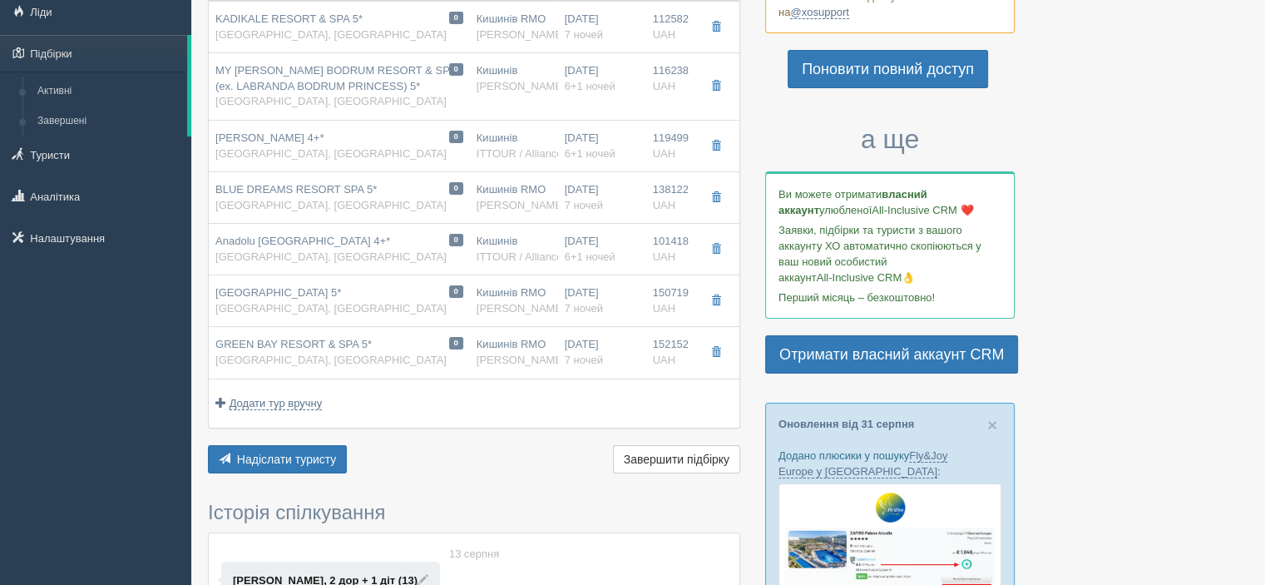
click at [1215, 119] on div at bounding box center [728, 497] width 1040 height 1158
